Goal: Task Accomplishment & Management: Manage account settings

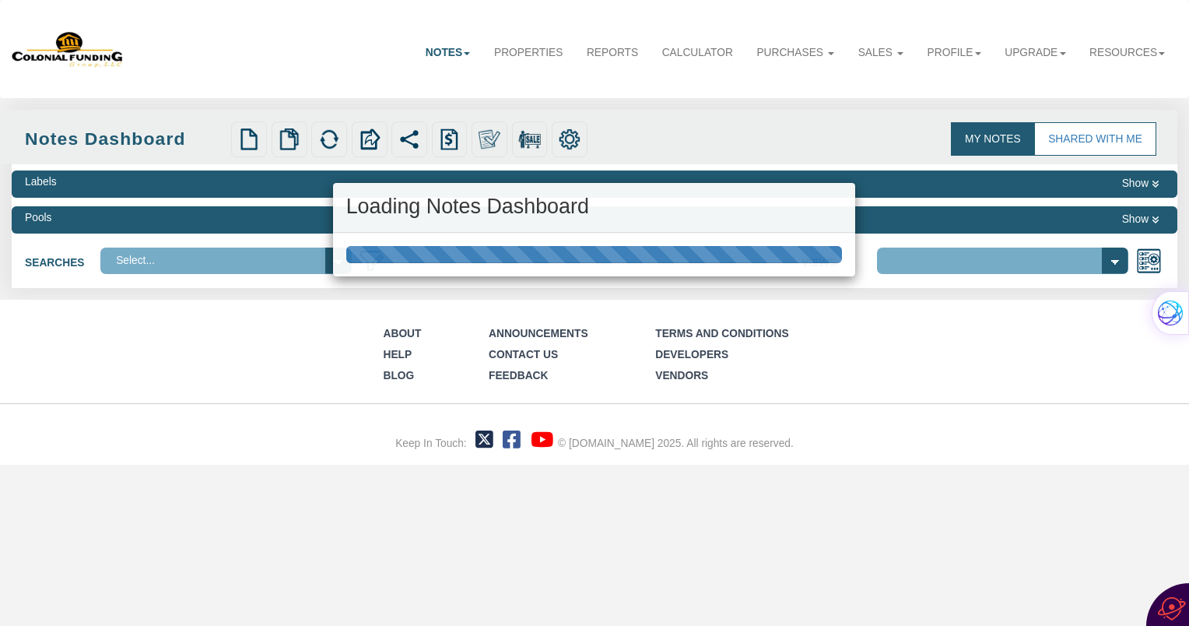
select select "316"
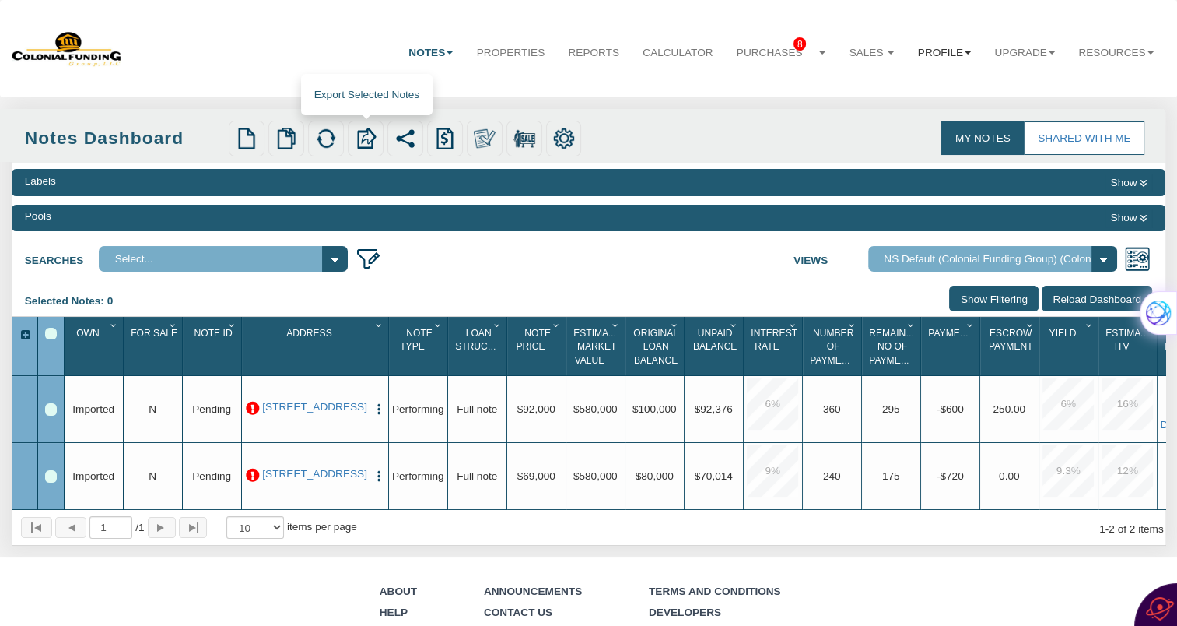
click at [953, 65] on link "Profile" at bounding box center [945, 52] width 77 height 39
click at [932, 54] on link "Profile" at bounding box center [945, 52] width 77 height 39
click at [929, 48] on link "Profile" at bounding box center [945, 52] width 77 height 39
click at [873, 86] on link "Settings" at bounding box center [914, 88] width 136 height 20
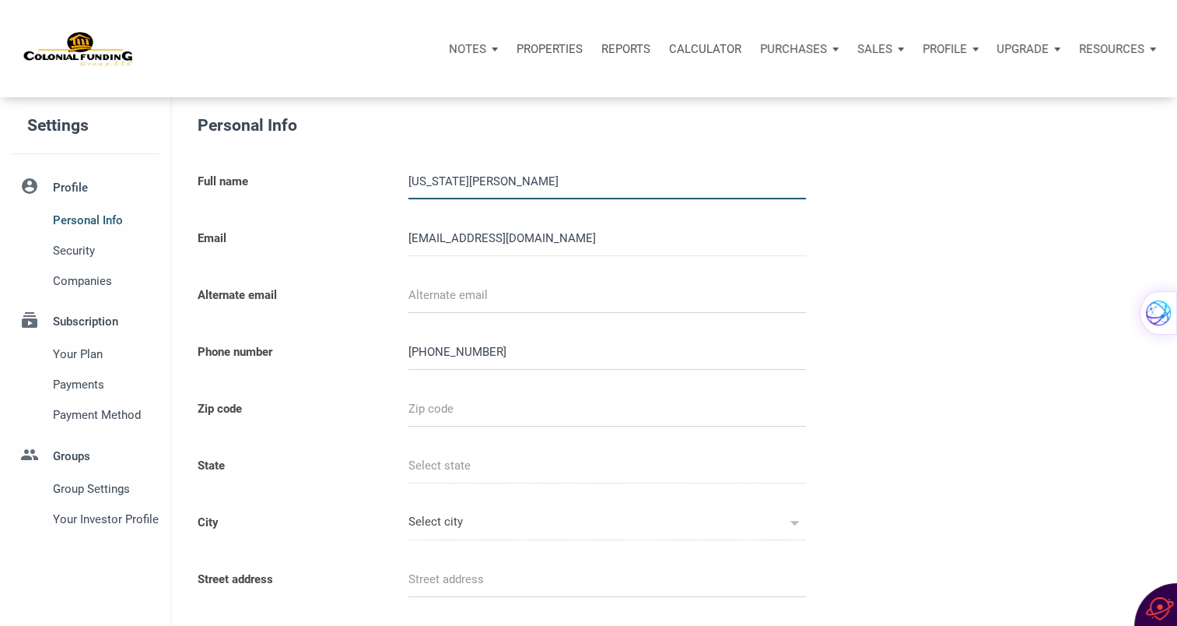
select select
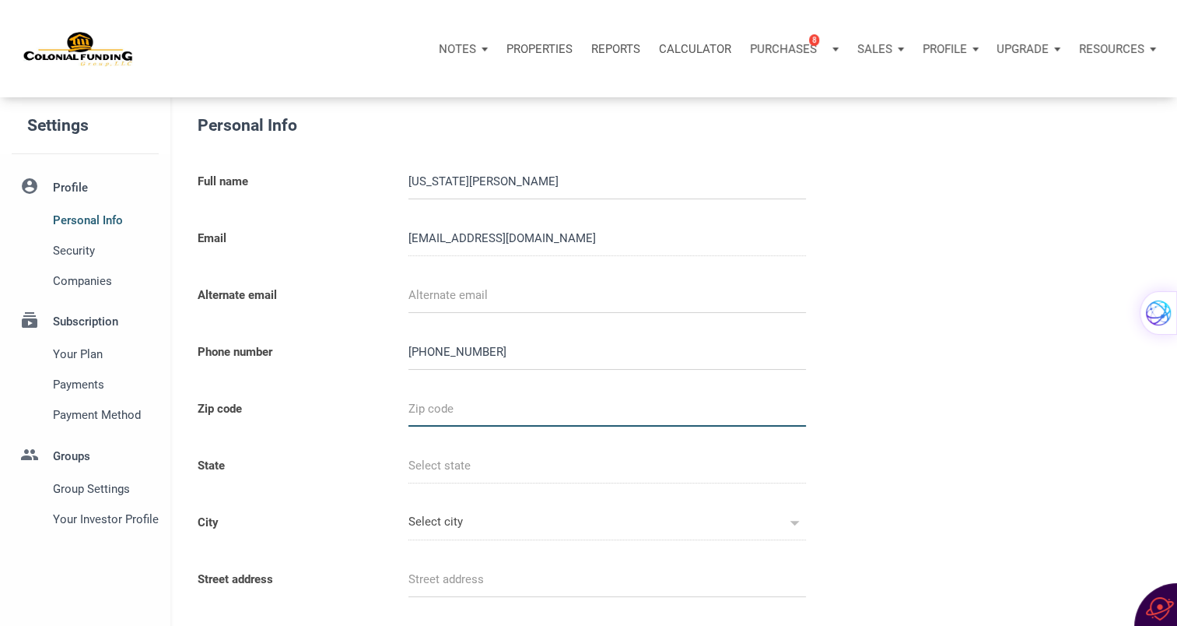
click at [451, 412] on input "text" at bounding box center [608, 408] width 398 height 35
type input "7"
select select
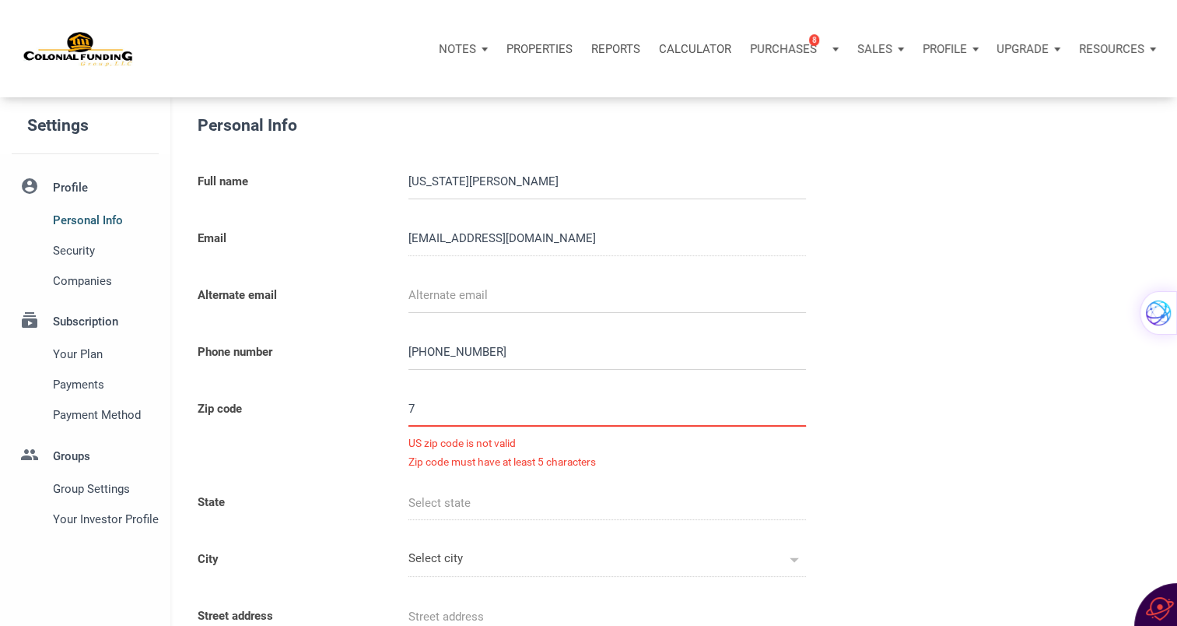
type input "78"
select select
type input "786"
select select
type input "7866"
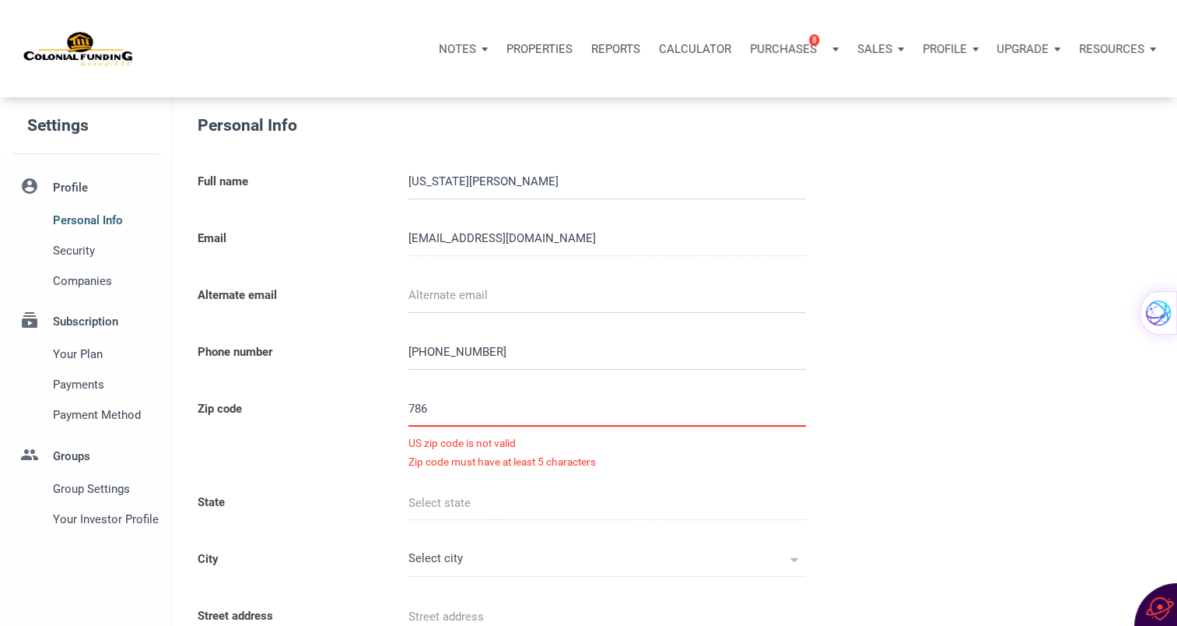
select select
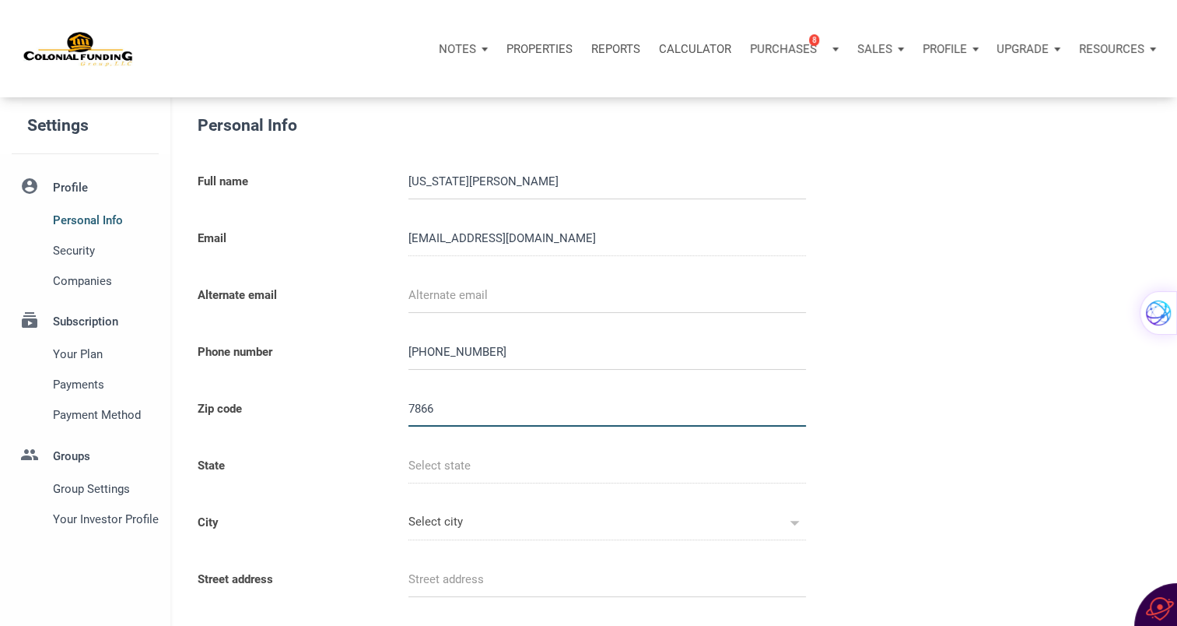
type input "78660"
select select
type input "TX"
type input "PFLUGERVILLE"
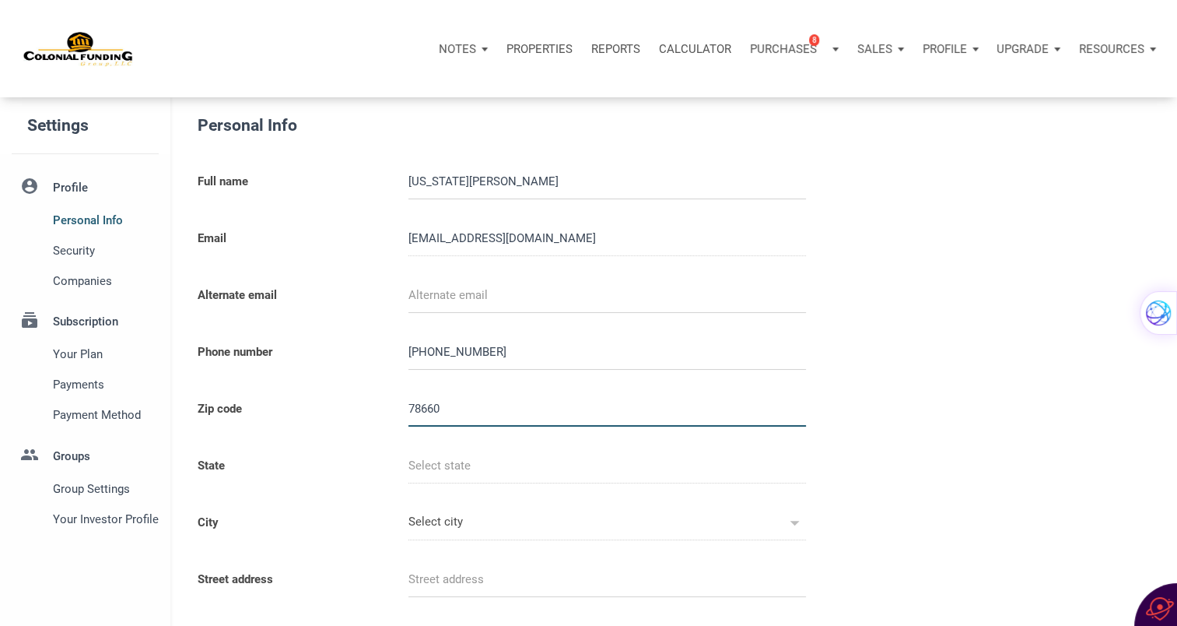
select select
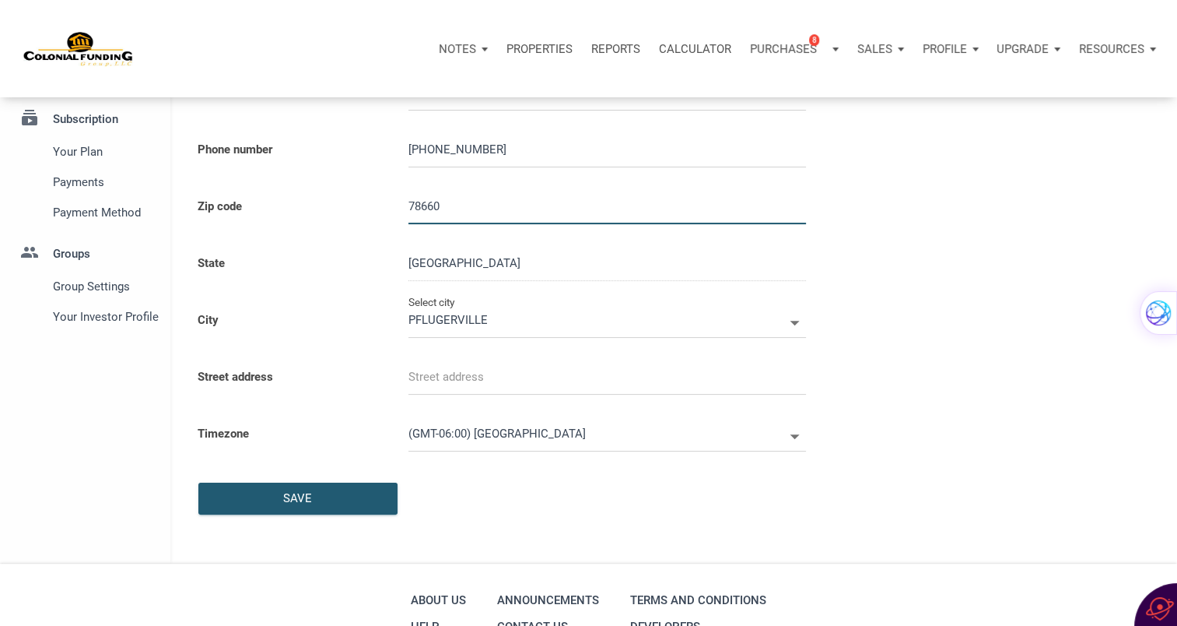
scroll to position [205, 0]
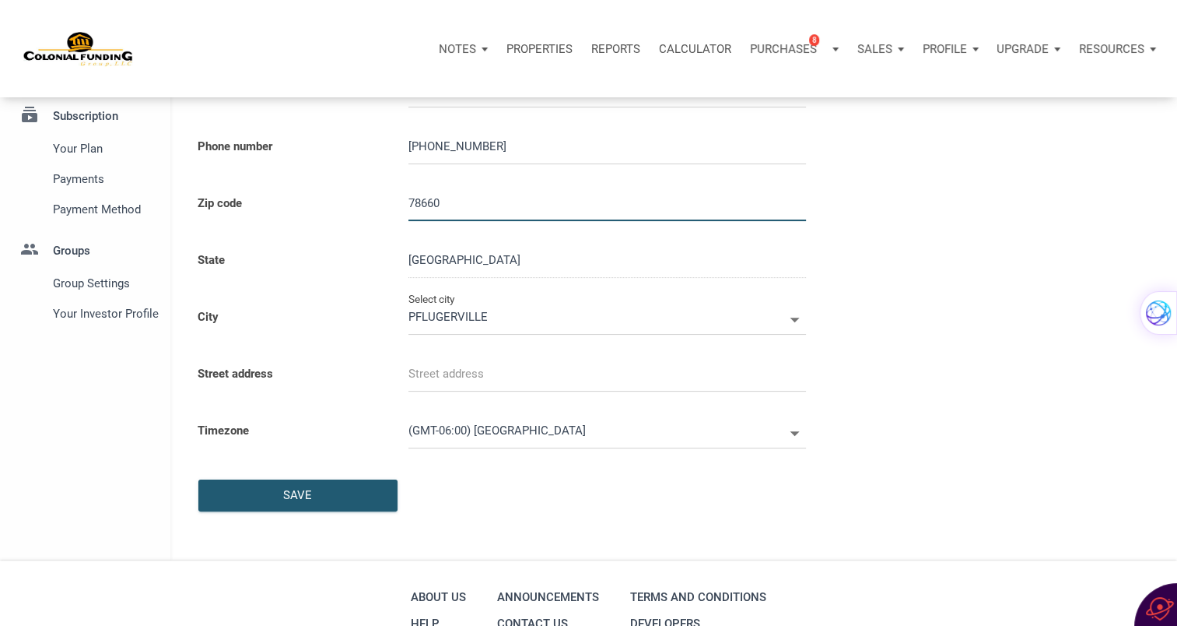
type input "78660"
click at [427, 373] on input "text" at bounding box center [608, 373] width 398 height 35
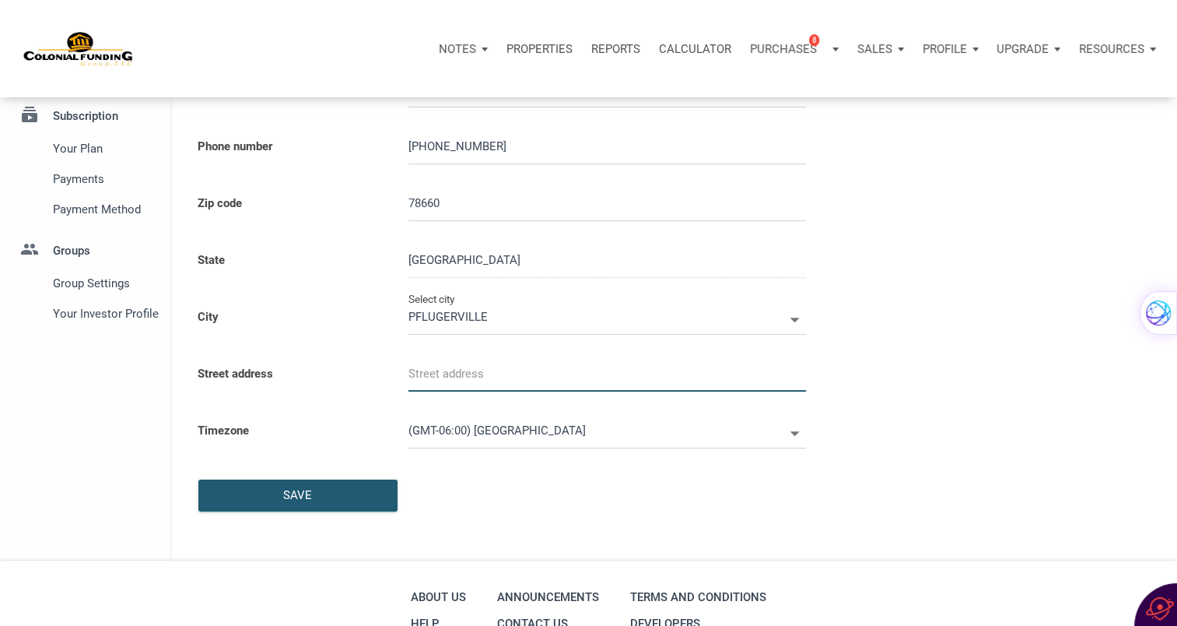
select select
type input "1"
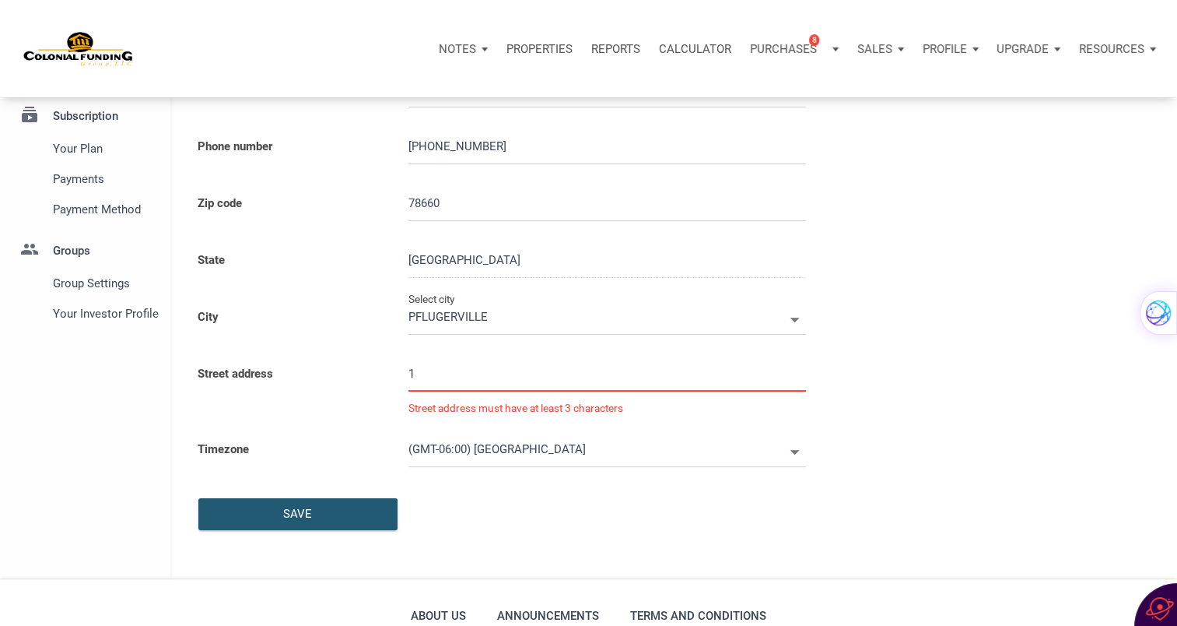
select select
type input "17"
select select
type input "178"
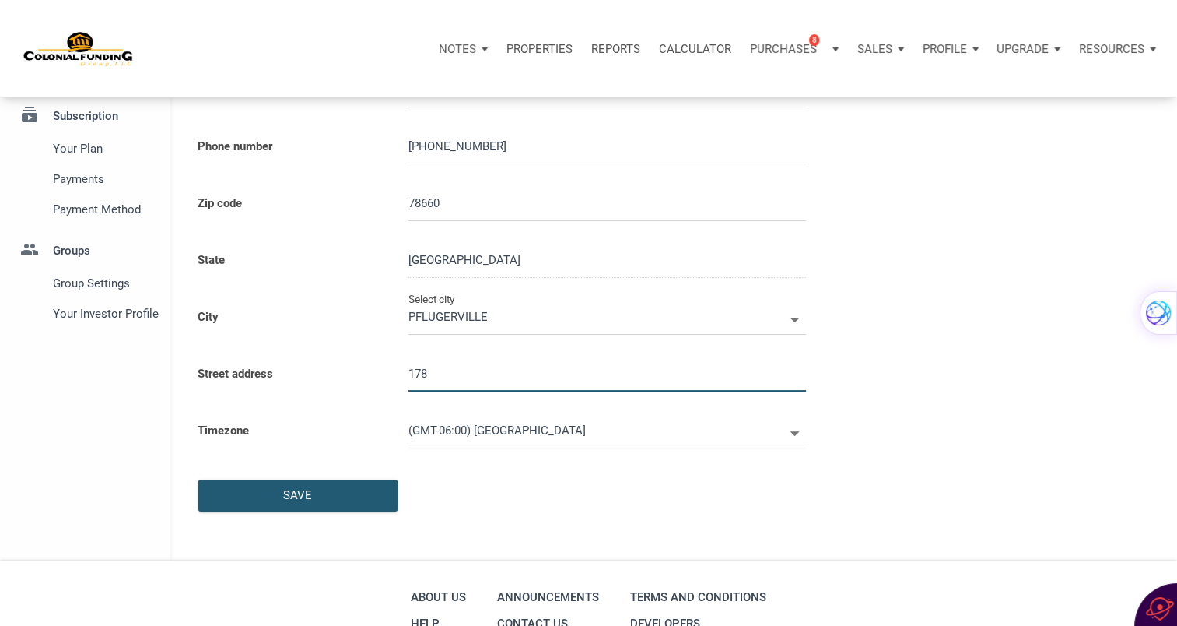
select select
type input "1781"
select select
type input "17814"
select select
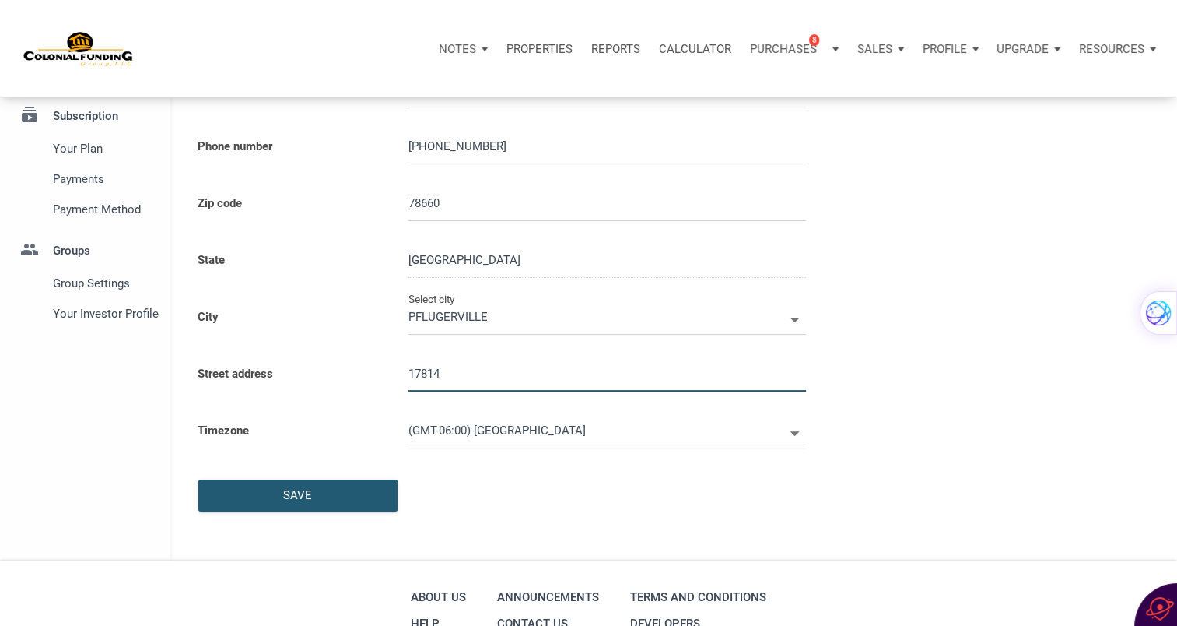
type input "17814 C"
select select
type input "17814 Cl"
select select
type input "17814 Cla"
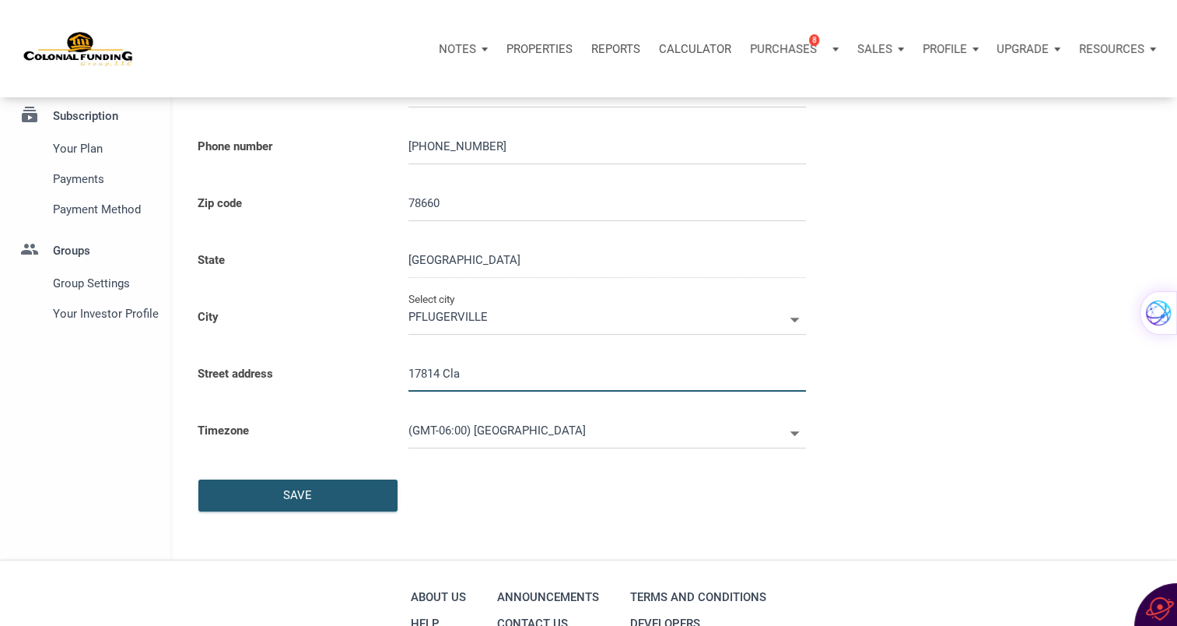
select select
type input "17814 Clar"
select select
type input "17814 Clare"
select select
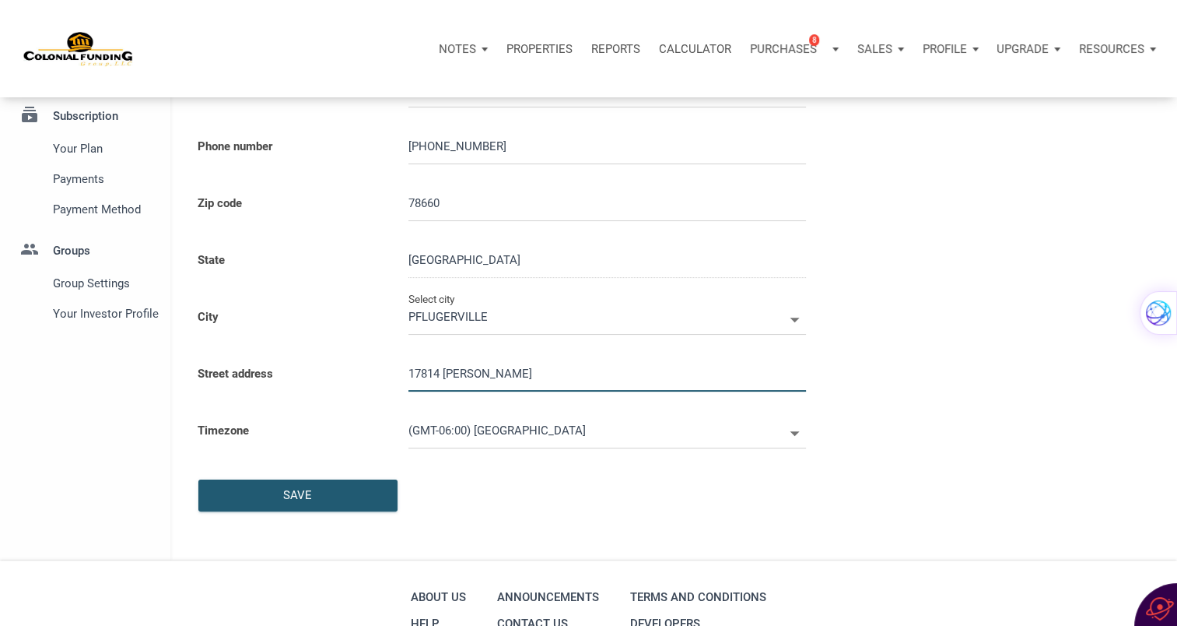
type input "17814 Clare M"
select select
type input "17814 Clare Mo"
select select
type input "17814 Clare Mor"
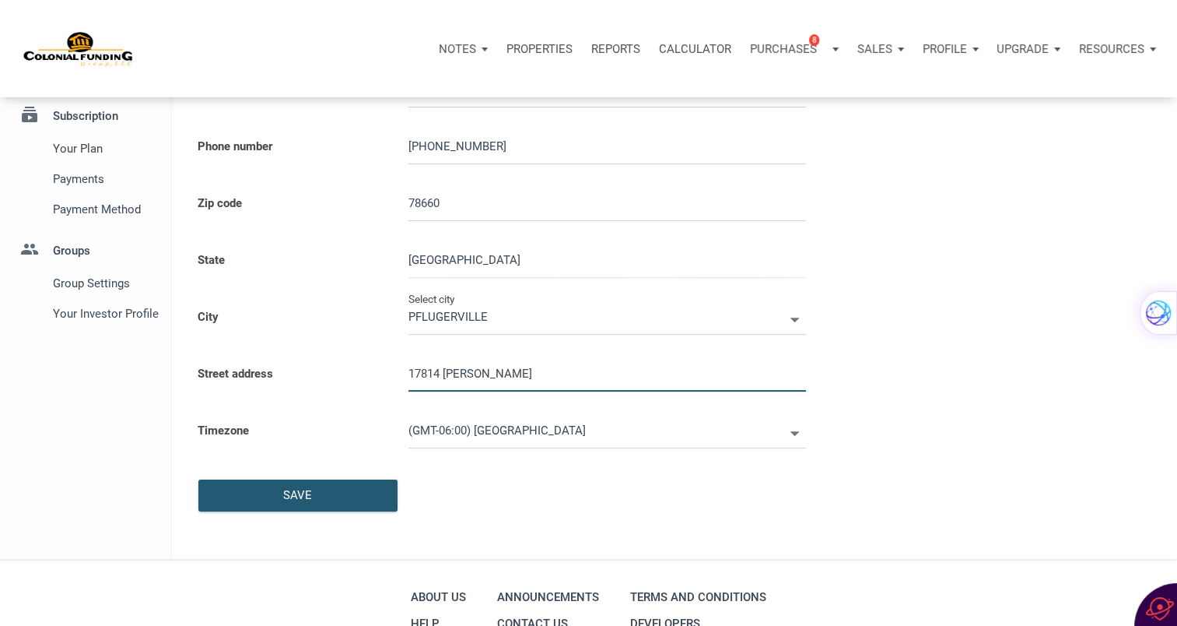
select select
type input "17814 Clare Morr"
select select
type input "17814 Clare Morri"
select select
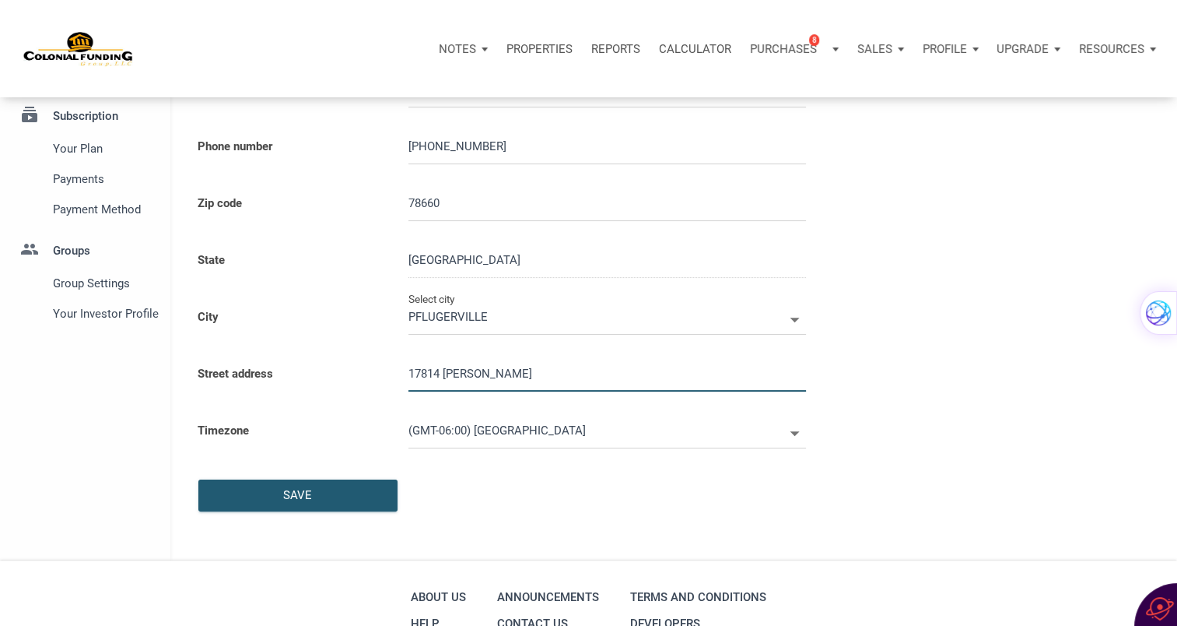
type input "17814 Clare Morris"
select select
type input "17814 Clare Morris L"
select select
type input "17814 Clare Morris Ln"
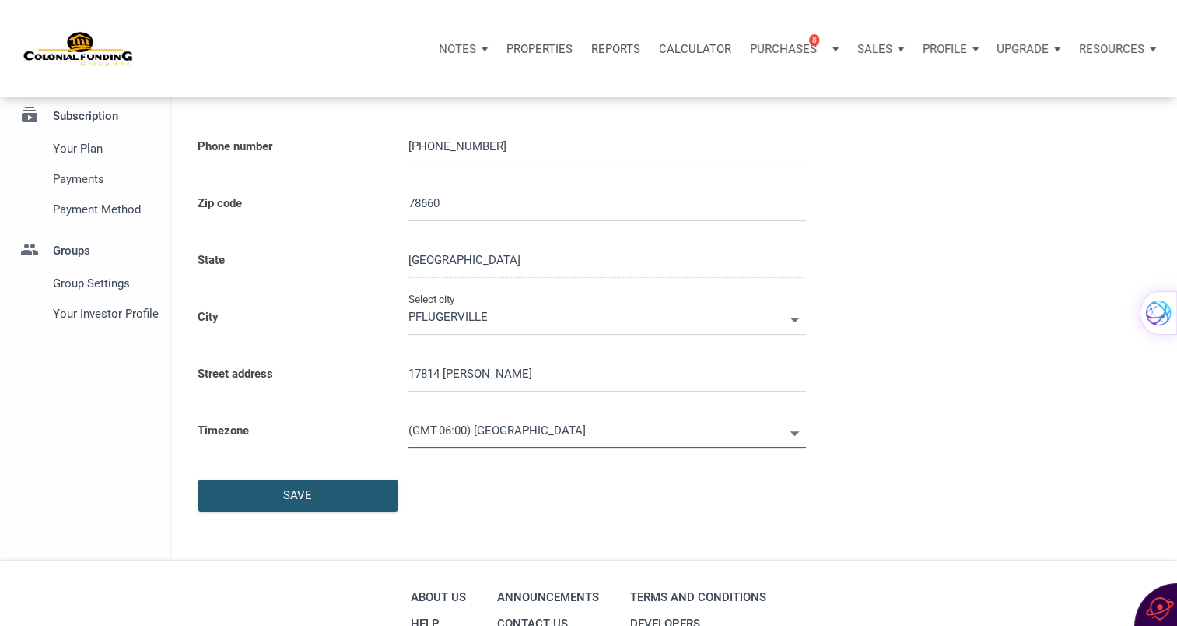
click at [666, 443] on input "(GMT-06:00) Chicago" at bounding box center [596, 430] width 375 height 35
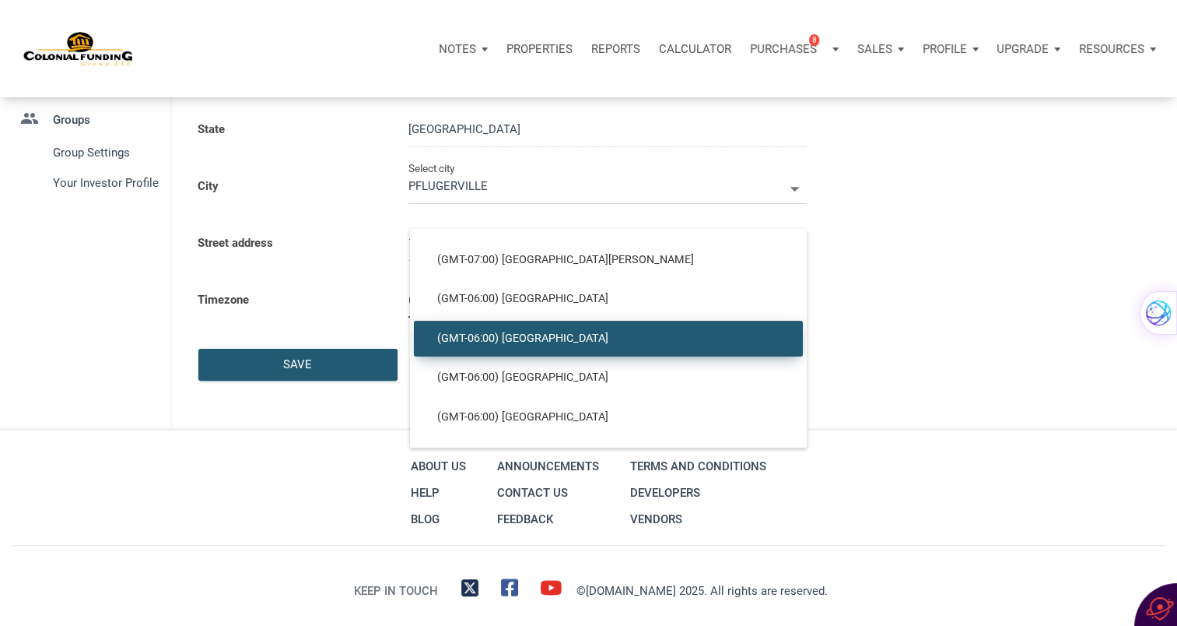
scroll to position [356, 0]
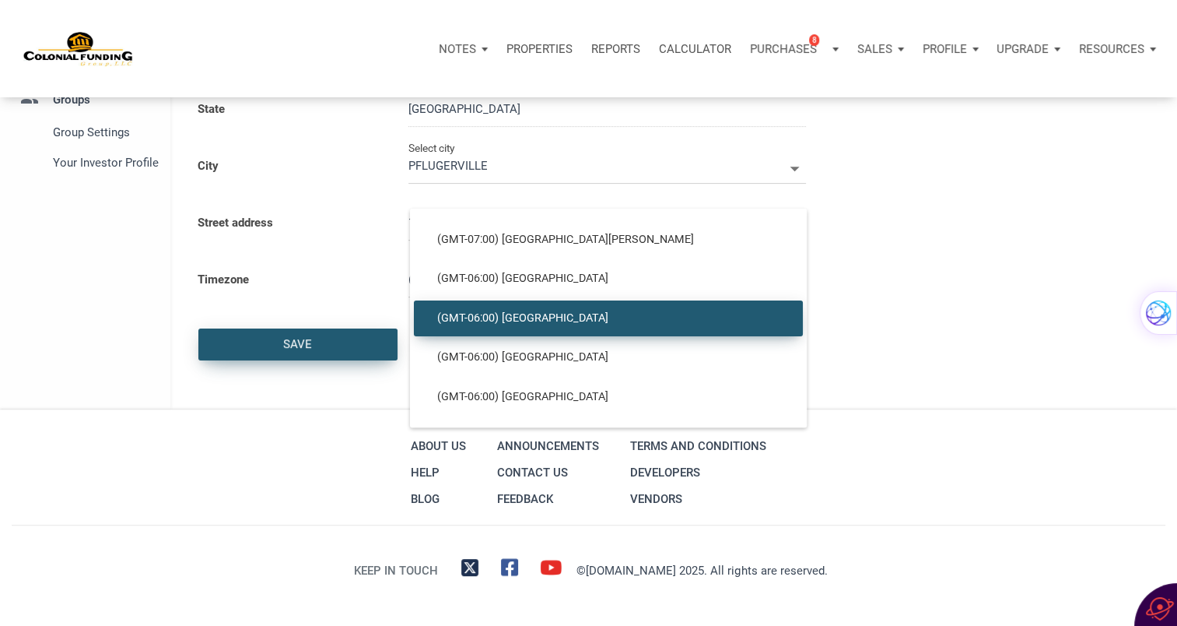
click at [321, 339] on div "Save" at bounding box center [298, 344] width 198 height 30
select select
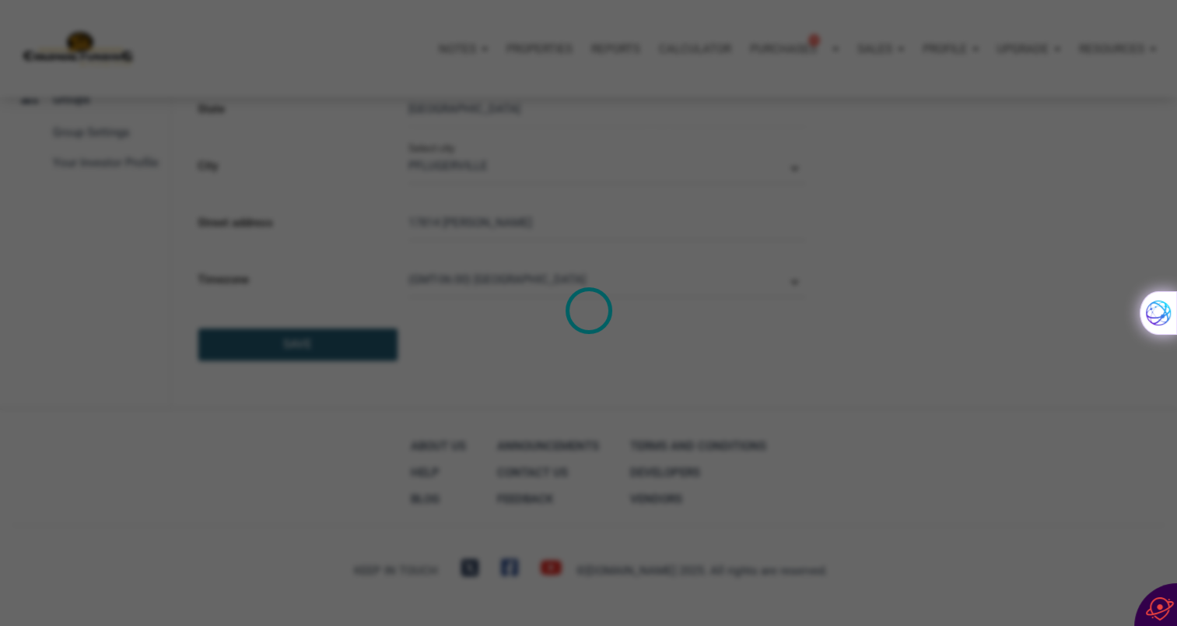
select select
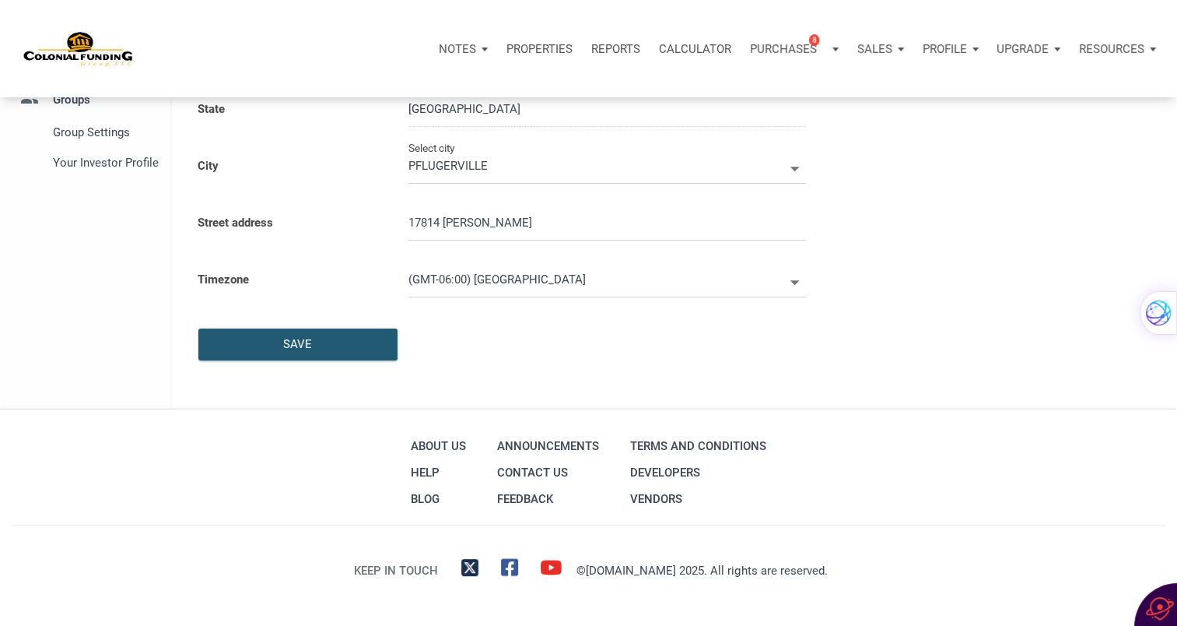
click at [449, 44] on p "Notes" at bounding box center [457, 49] width 37 height 14
click at [388, 89] on link "Dashboard" at bounding box center [420, 91] width 148 height 32
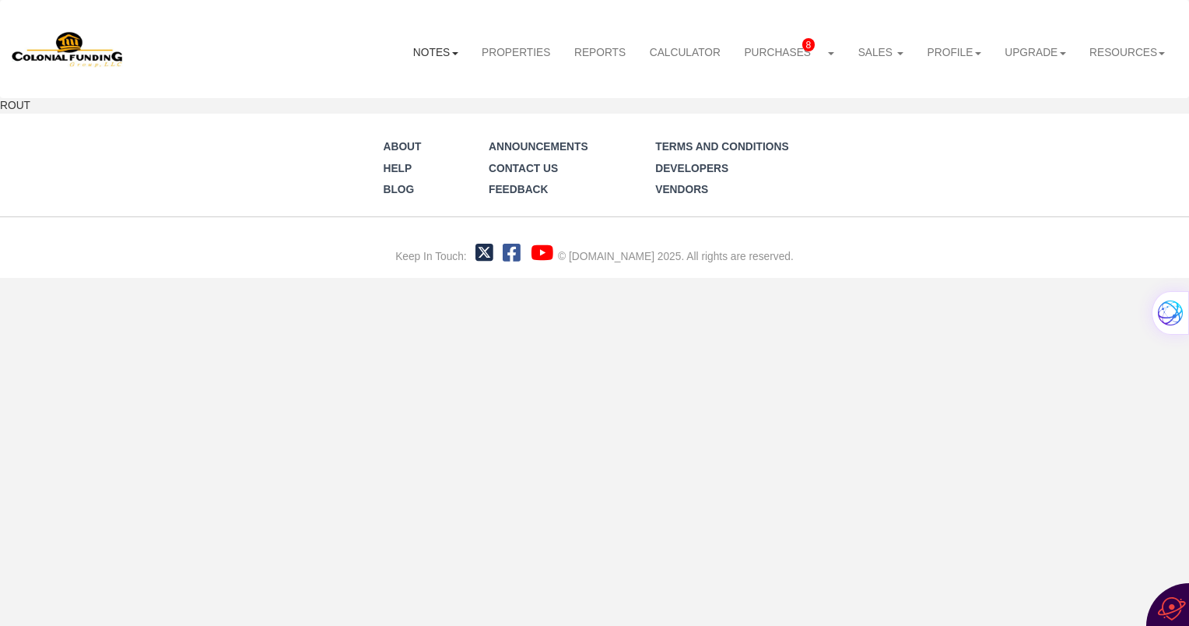
click at [418, 50] on link "Notes" at bounding box center [436, 53] width 68 height 40
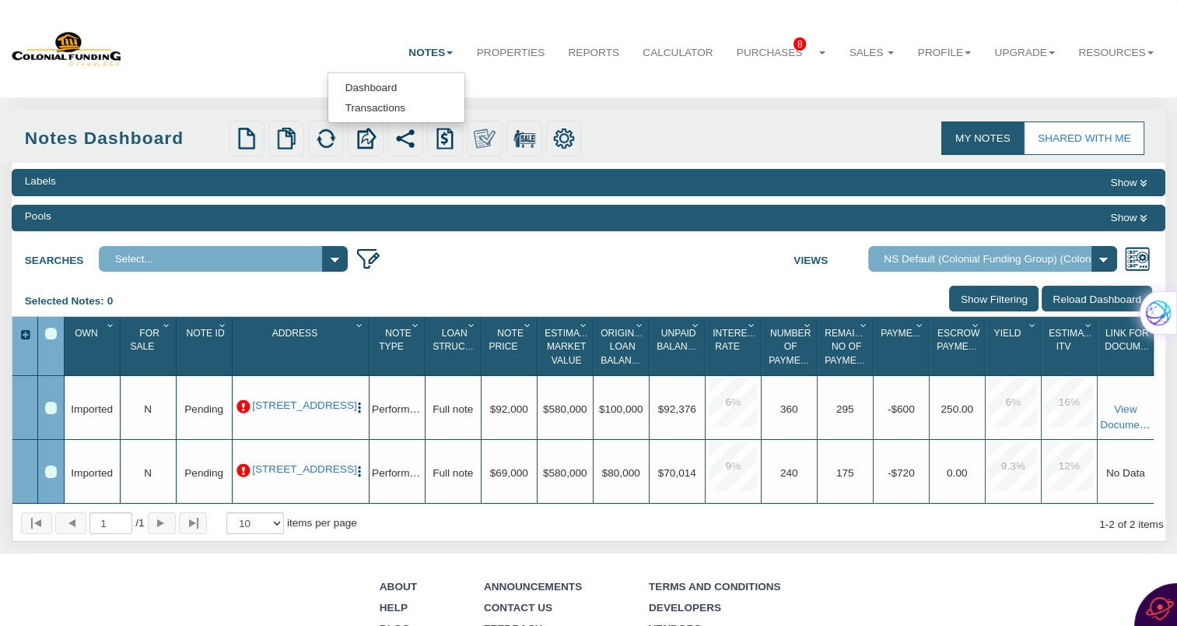
click at [61, 409] on div at bounding box center [51, 408] width 26 height 64
click at [49, 408] on div "Row 1, Row Selection Checkbox" at bounding box center [51, 408] width 12 height 12
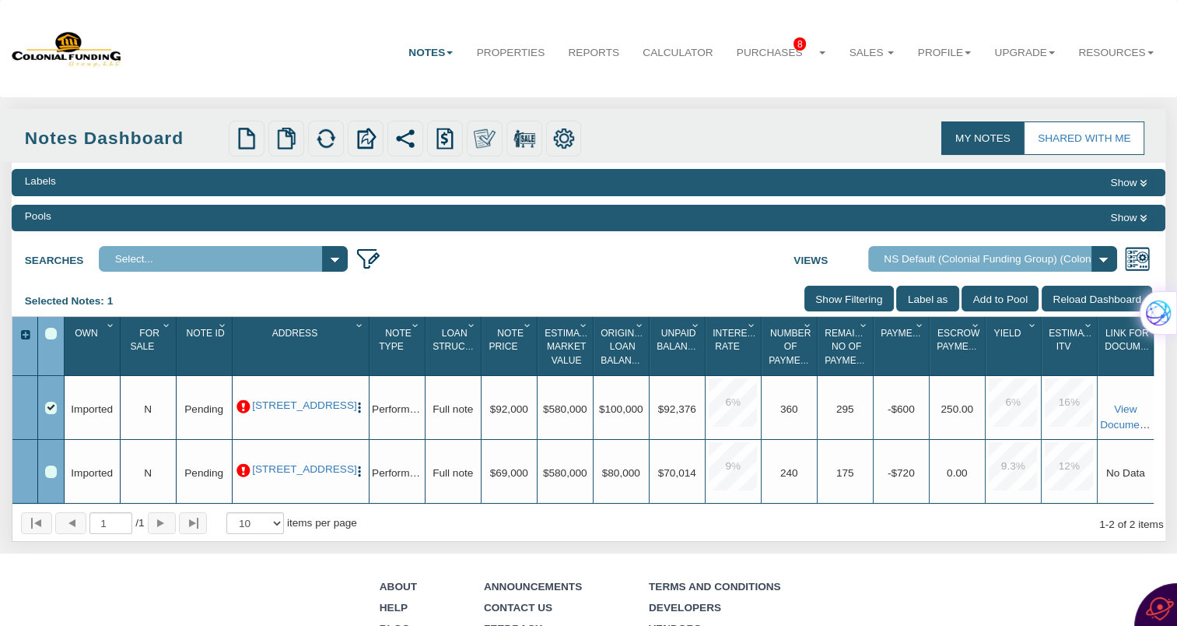
click at [50, 470] on div "Row 2, Row Selection Checkbox" at bounding box center [51, 471] width 12 height 12
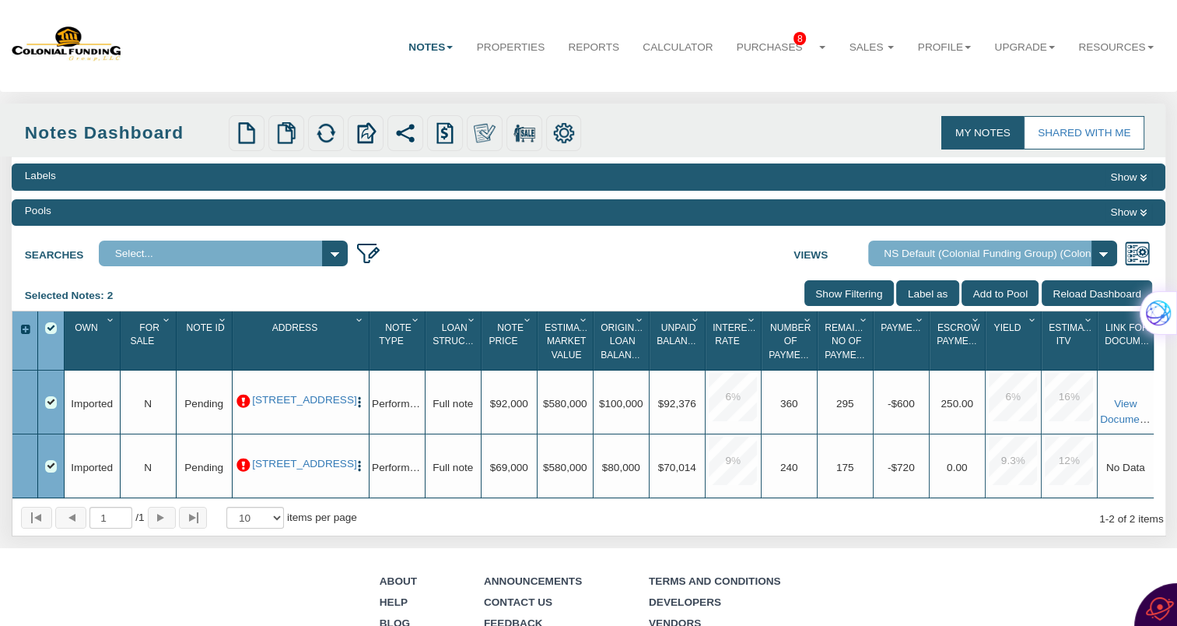
click at [34, 409] on div at bounding box center [25, 402] width 26 height 64
click at [61, 416] on div at bounding box center [51, 402] width 26 height 64
click at [95, 404] on span "Imported" at bounding box center [92, 404] width 42 height 12
click at [53, 322] on div at bounding box center [51, 340] width 26 height 59
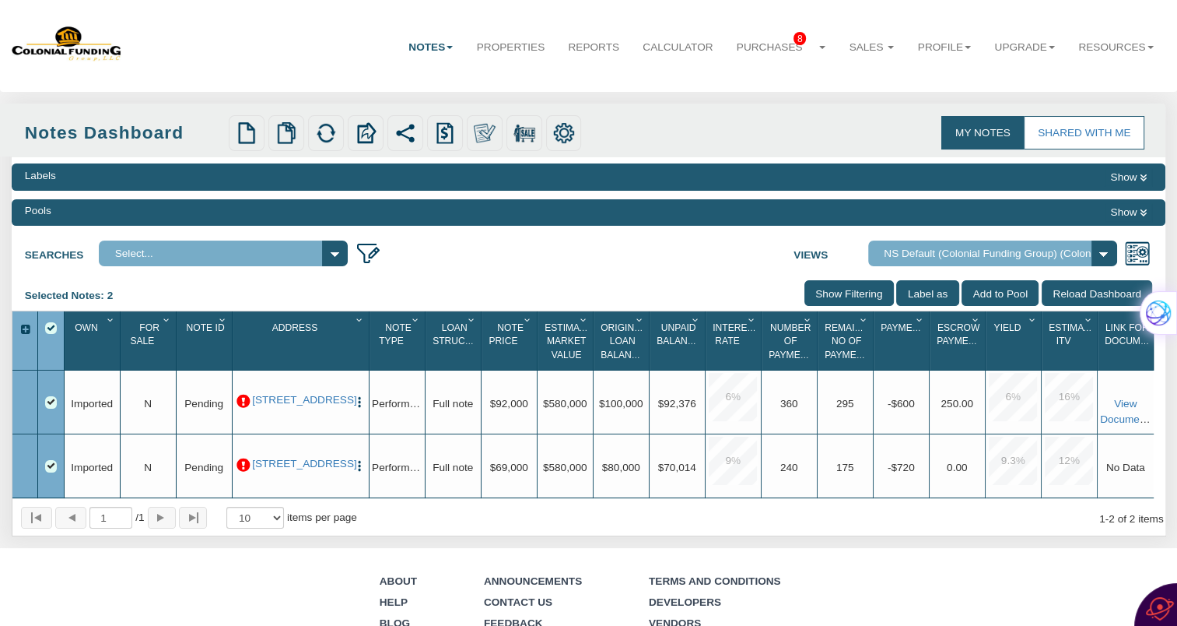
click at [53, 323] on div "Select All" at bounding box center [51, 328] width 12 height 12
click at [24, 413] on div at bounding box center [25, 402] width 26 height 64
click at [81, 416] on div "Upgrade Imported" at bounding box center [93, 402] width 56 height 64
click at [47, 430] on div at bounding box center [51, 402] width 26 height 64
click at [49, 398] on div "Row 1, Row Selection Checkbox" at bounding box center [51, 402] width 12 height 12
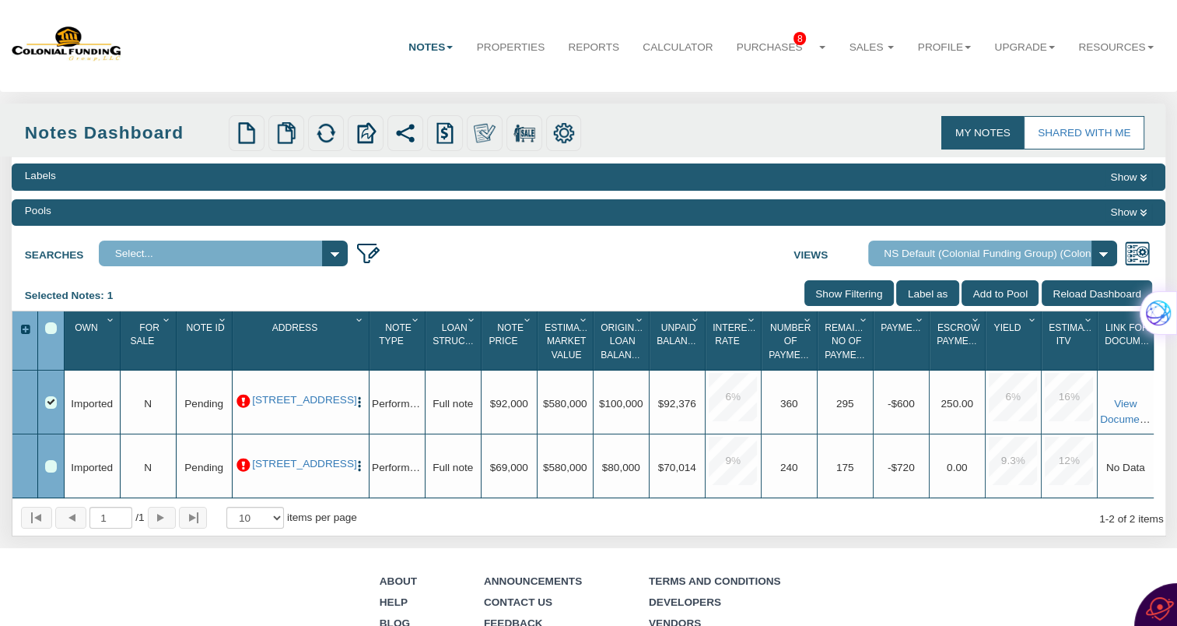
click at [51, 402] on div "Row 1, Row Selection Checkbox" at bounding box center [51, 402] width 12 height 12
click at [22, 403] on div at bounding box center [25, 403] width 12 height 15
click at [287, 400] on link "[STREET_ADDRESS]" at bounding box center [300, 400] width 97 height 12
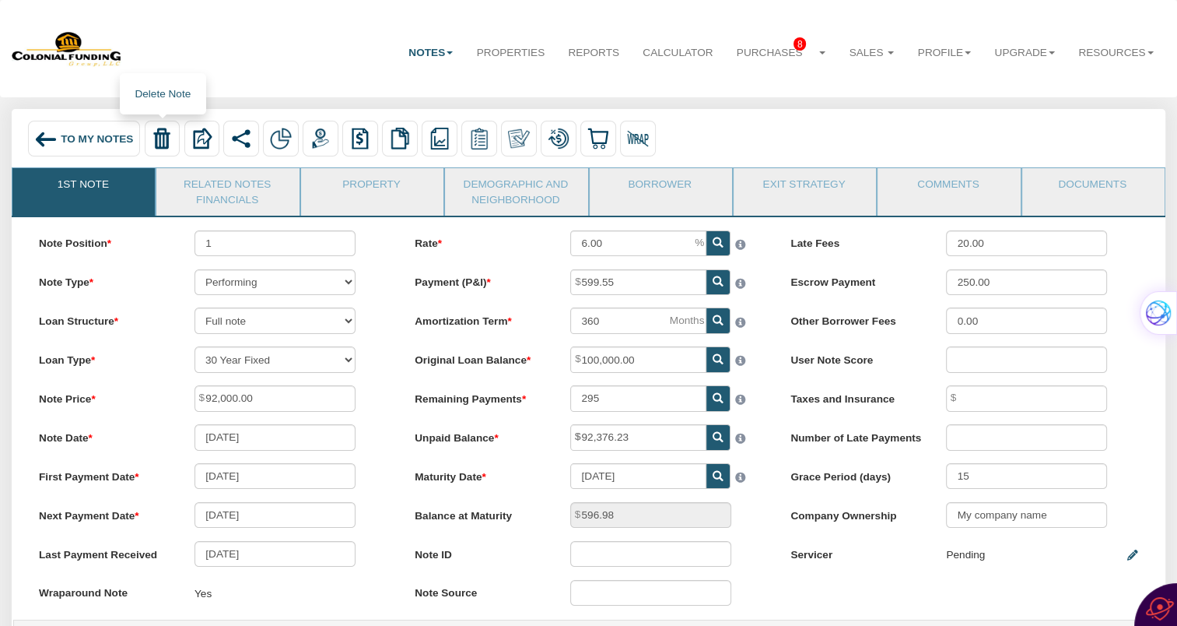
click at [158, 137] on img at bounding box center [162, 139] width 22 height 22
click at [160, 134] on img at bounding box center [162, 139] width 22 height 22
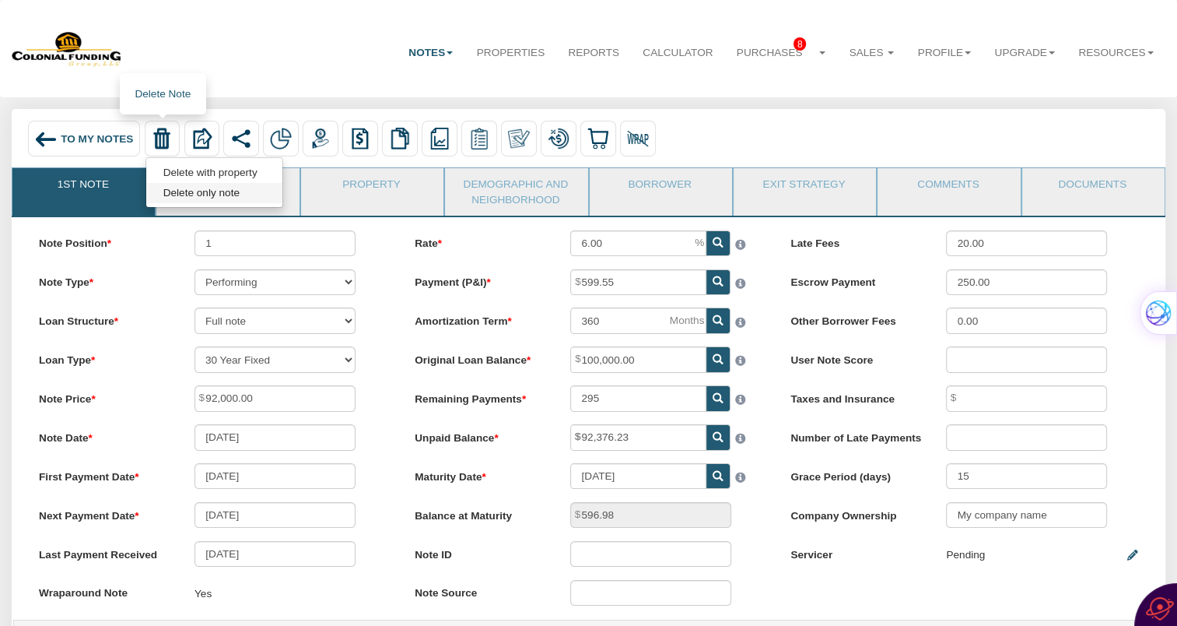
click at [189, 193] on link "Delete only note" at bounding box center [214, 193] width 136 height 20
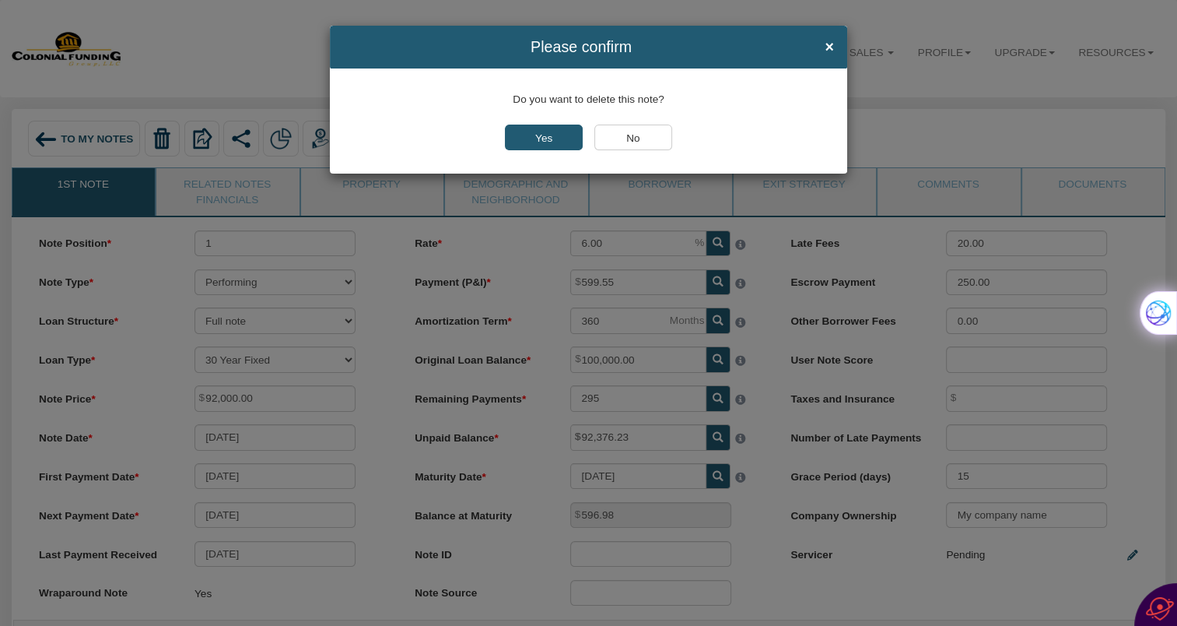
click at [540, 133] on input "Yes" at bounding box center [544, 138] width 78 height 26
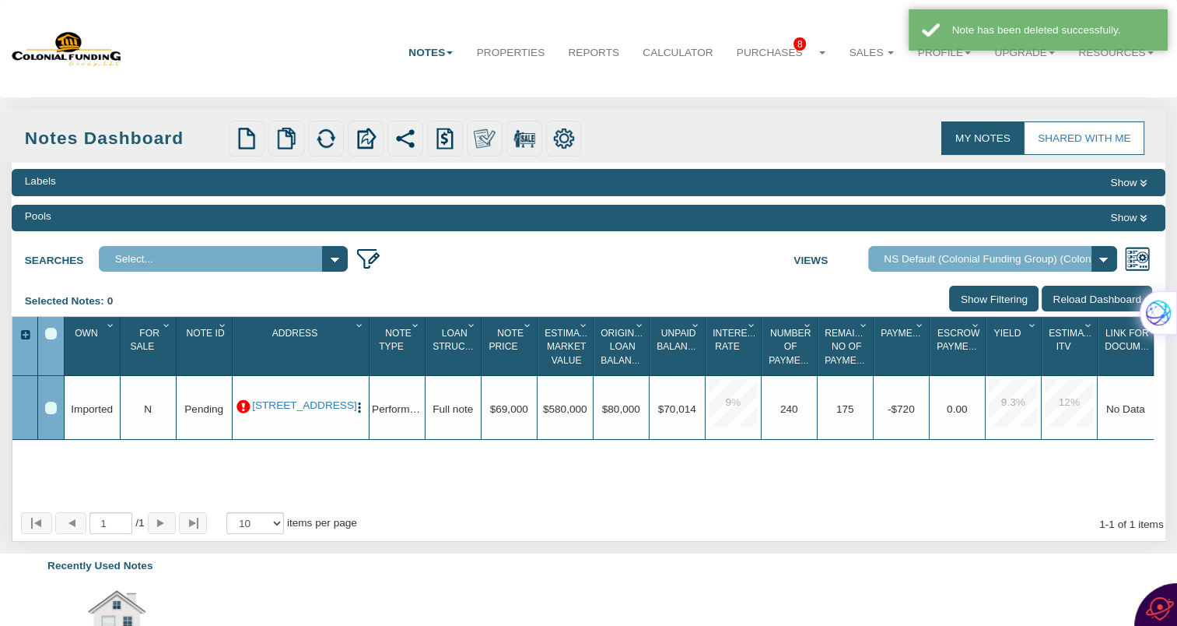
click at [49, 407] on div "Row 1, Row Selection Checkbox" at bounding box center [51, 408] width 12 height 12
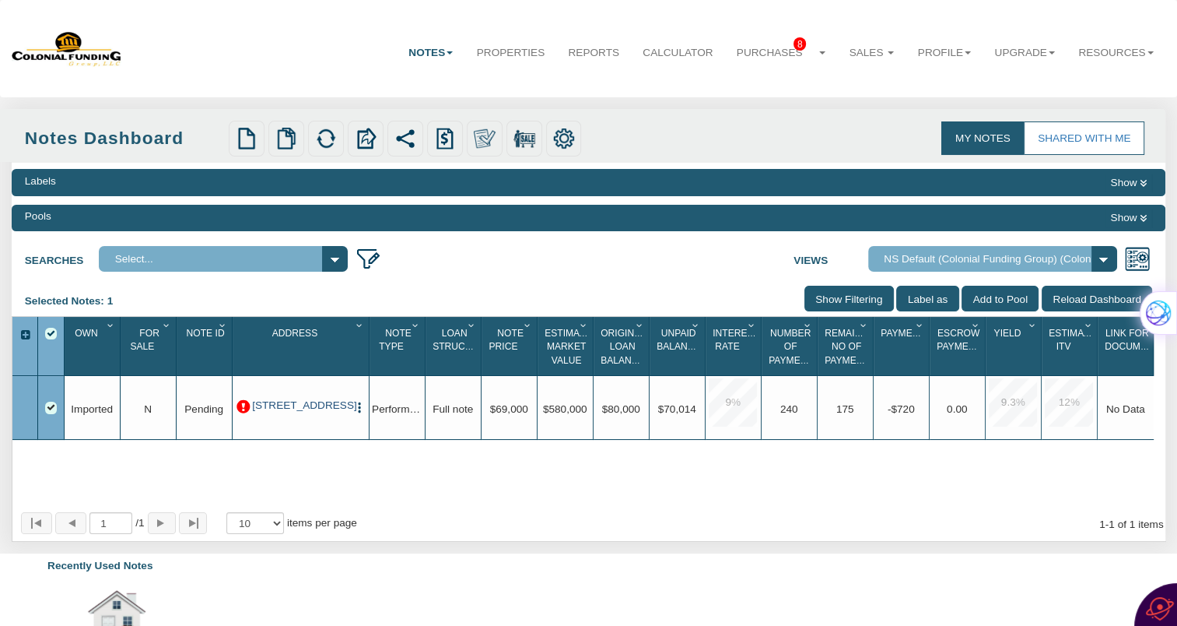
click at [299, 403] on link "[STREET_ADDRESS]" at bounding box center [300, 405] width 97 height 12
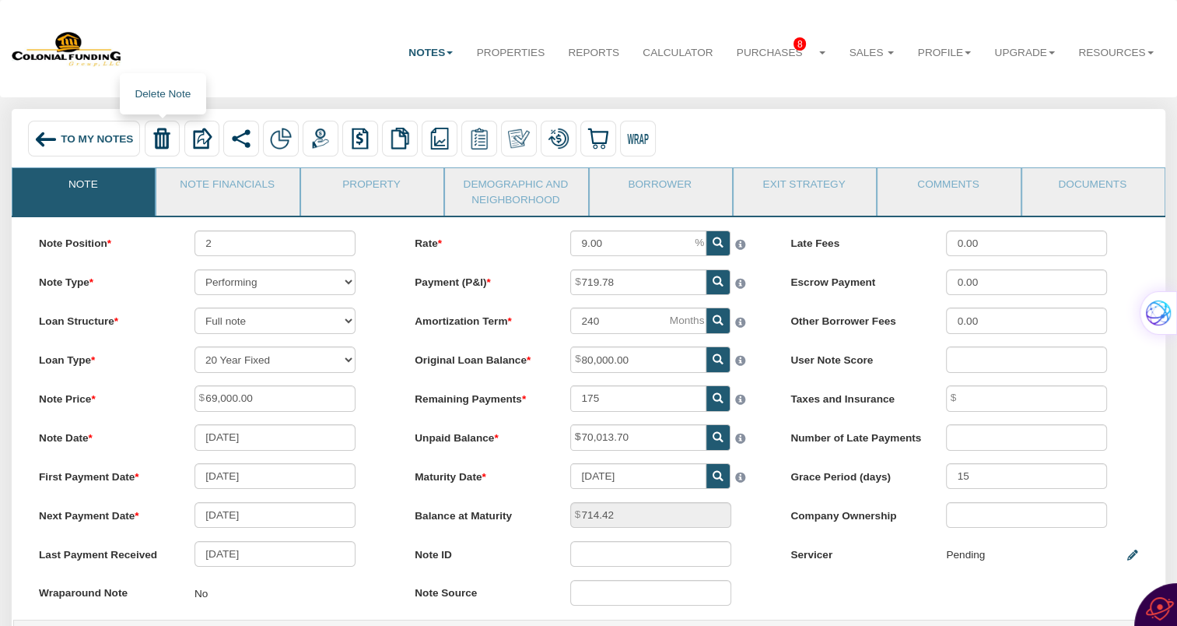
click at [171, 131] on img at bounding box center [162, 139] width 22 height 22
click at [181, 174] on link "Delete with property" at bounding box center [214, 172] width 136 height 20
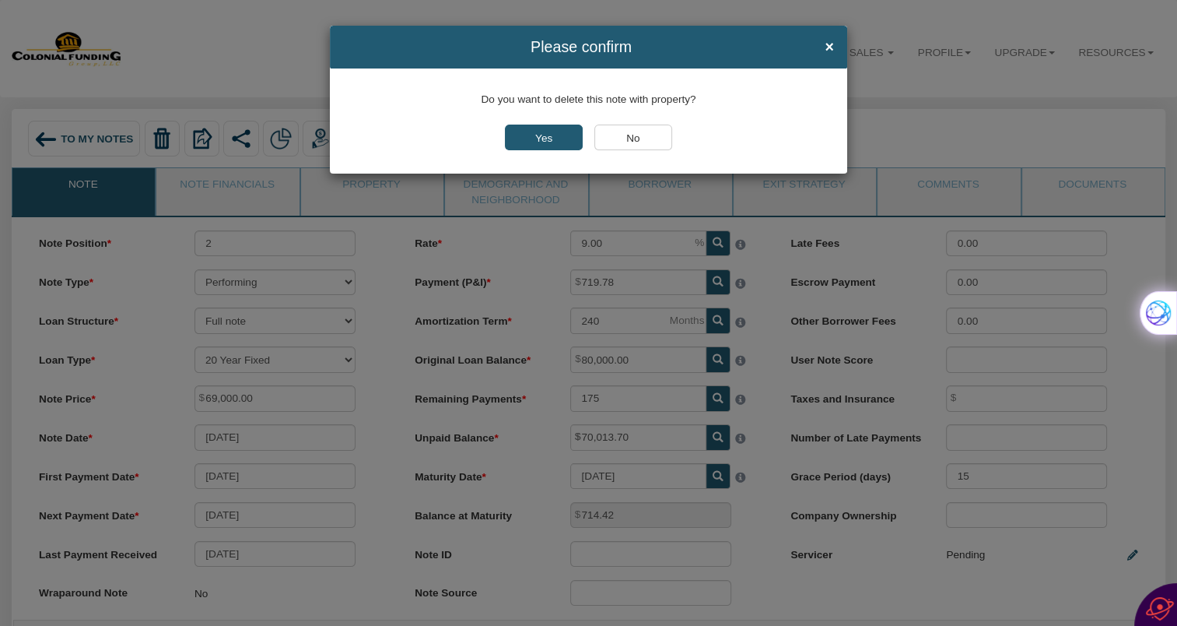
click at [185, 212] on div "Please confirm × Do you want to delete this note with property? Yes No" at bounding box center [588, 313] width 1177 height 626
click at [536, 142] on input "Yes" at bounding box center [544, 138] width 78 height 26
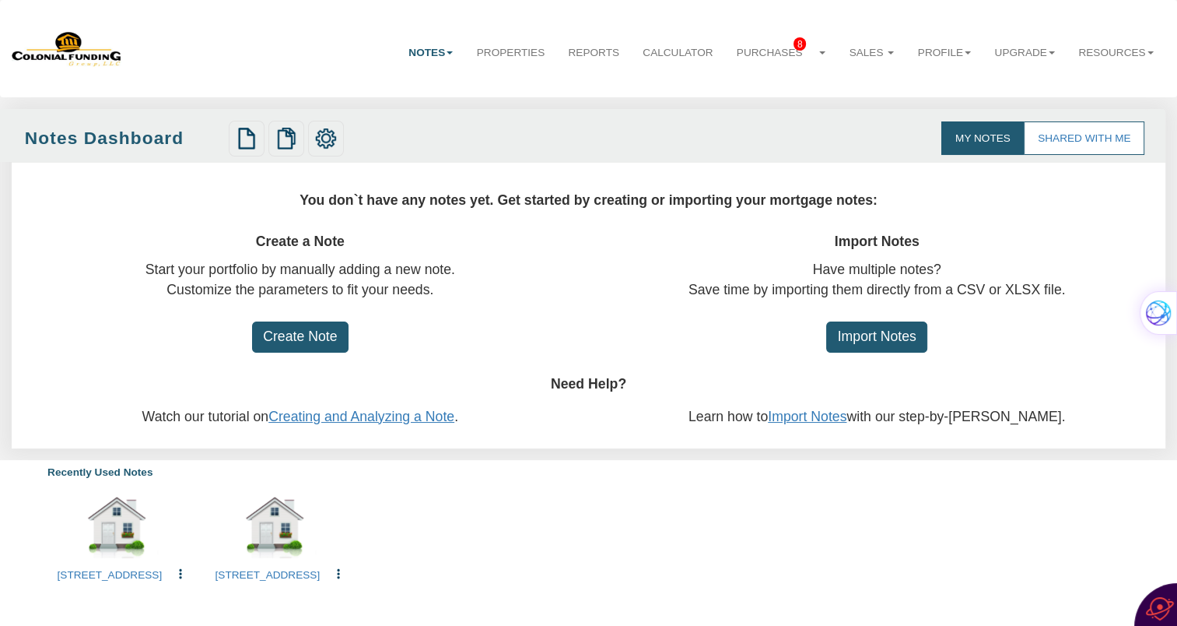
click at [304, 332] on input "Create Note" at bounding box center [300, 337] width 97 height 32
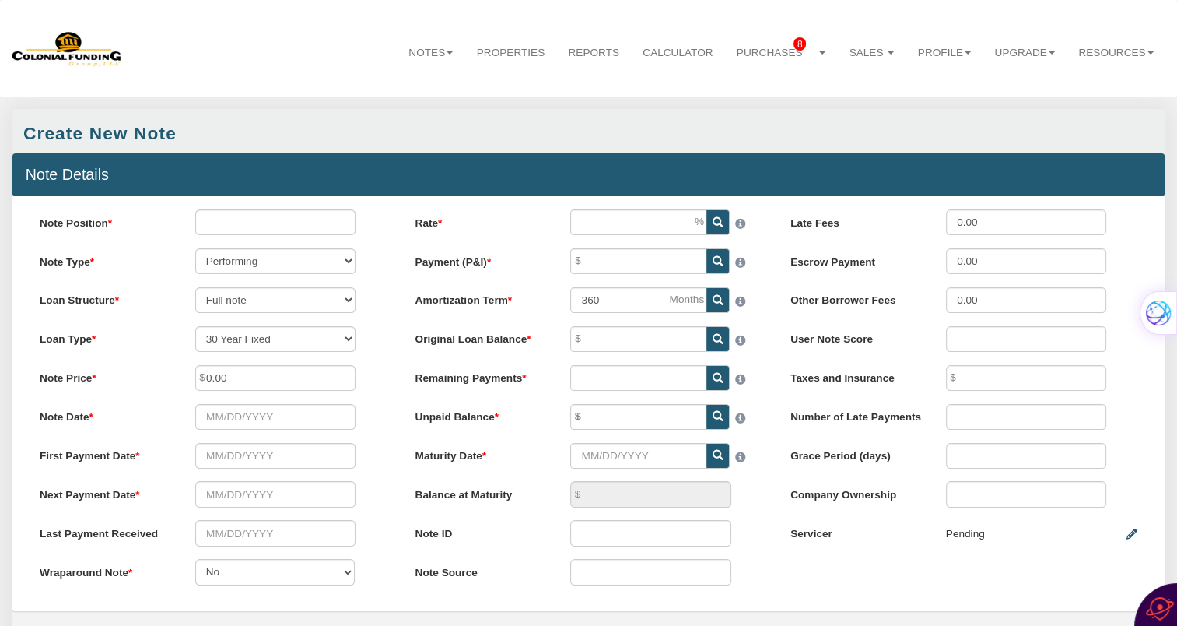
click at [156, 128] on div "Create New Note" at bounding box center [99, 133] width 153 height 25
click at [410, 50] on link "Notes" at bounding box center [431, 52] width 68 height 39
click at [349, 87] on link "Dashboard" at bounding box center [396, 88] width 136 height 20
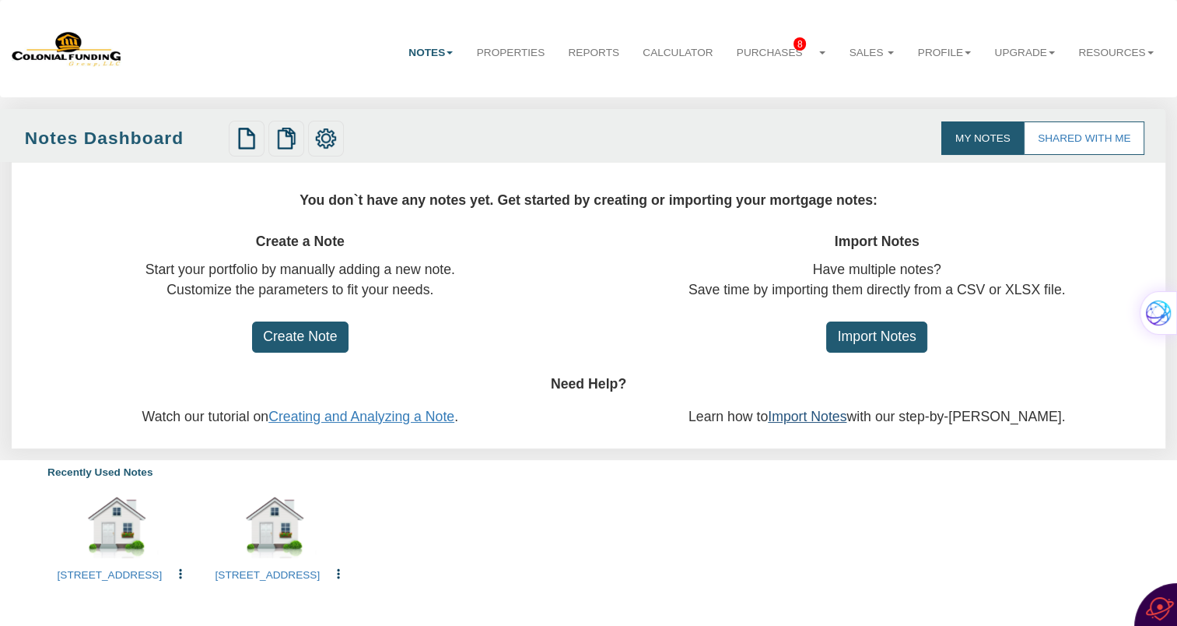
click at [831, 418] on link "Import Notes" at bounding box center [807, 417] width 79 height 16
